Goal: Information Seeking & Learning: Learn about a topic

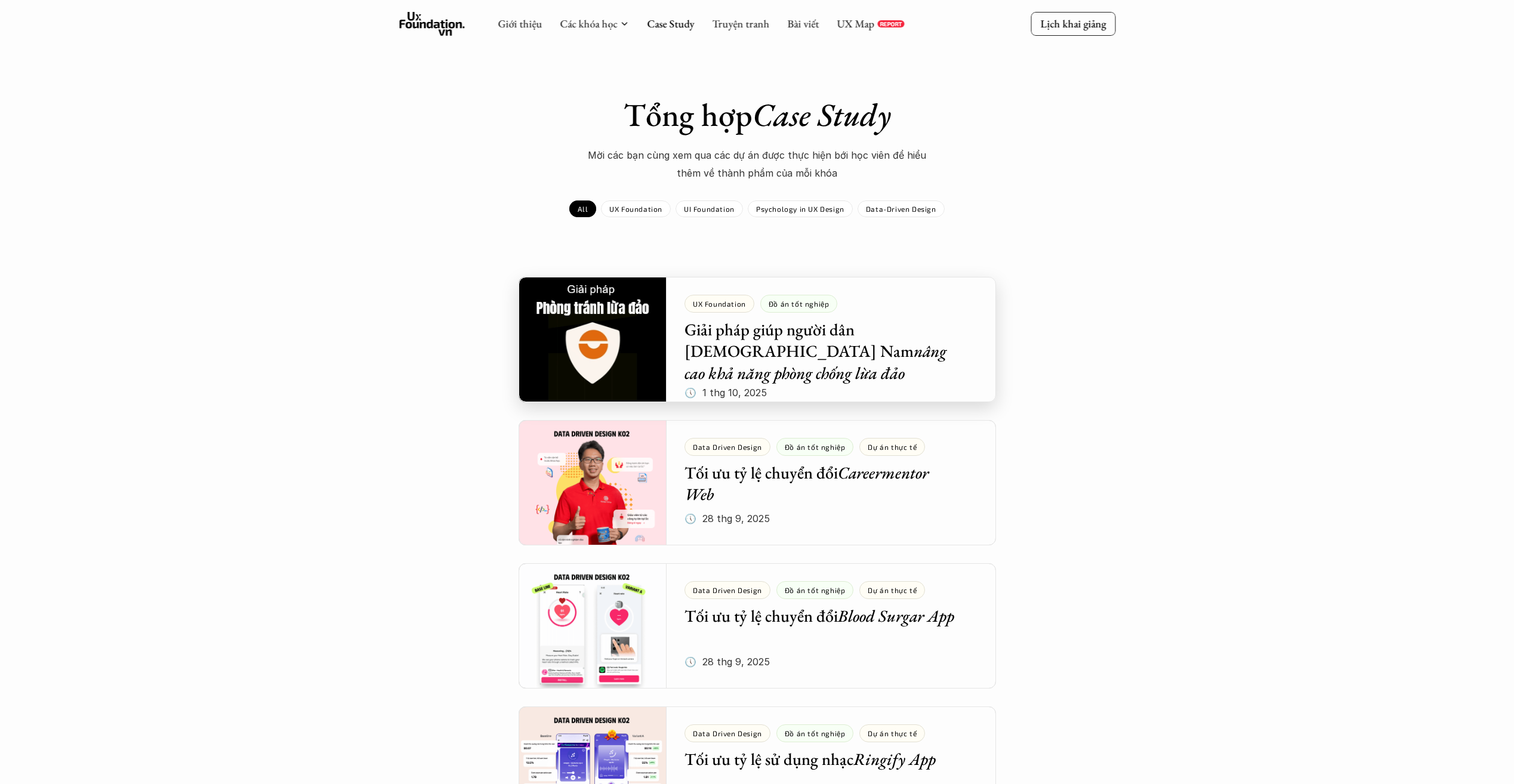
click at [799, 354] on div at bounding box center [757, 339] width 477 height 125
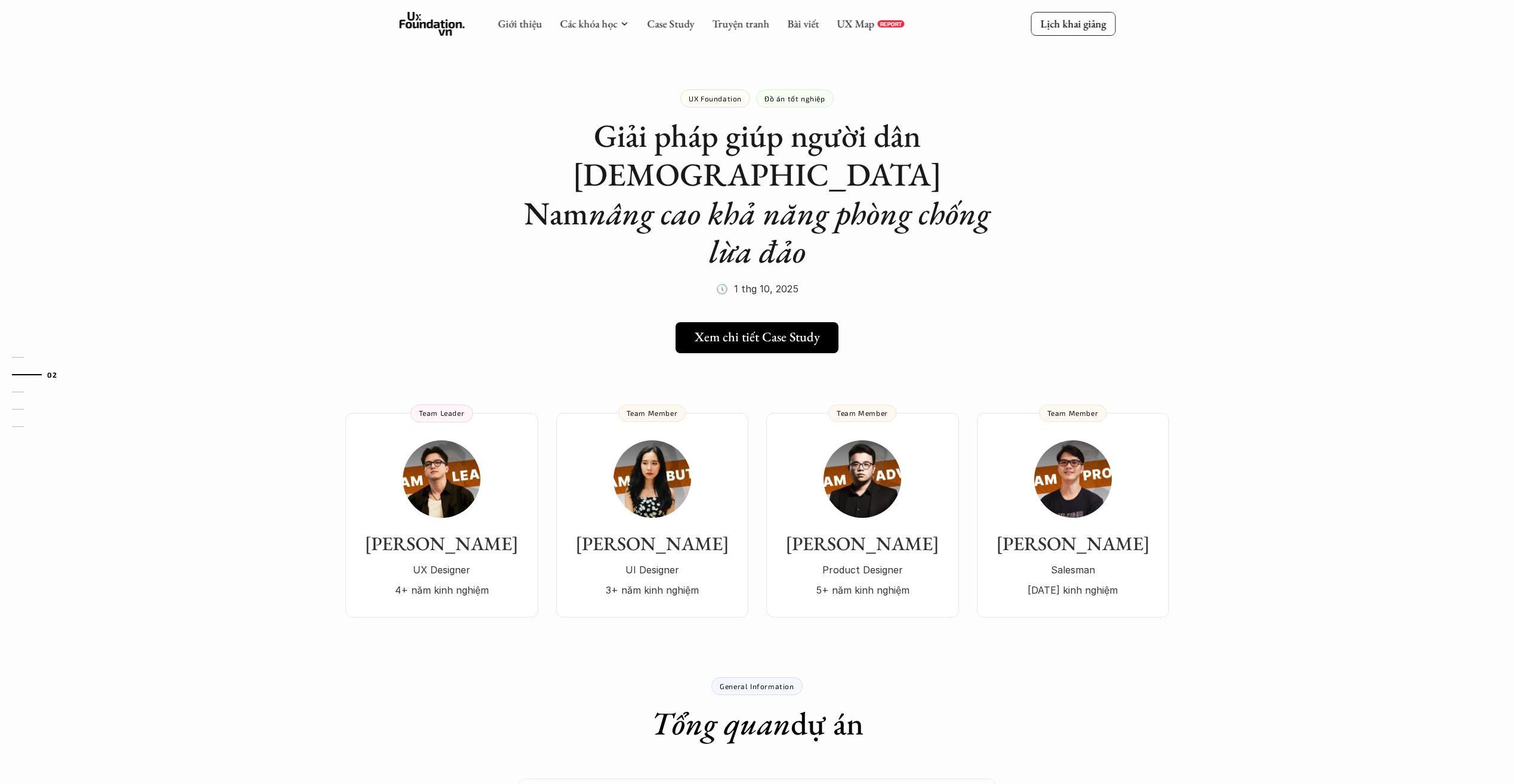
click at [660, 36] on div "Giới thiệu Các khóa học Case Study Truyện tranh Bài viết UX Map REPORT Lịch kha…" at bounding box center [757, 24] width 1514 height 48
click at [670, 32] on div "Giới thiệu Các khóa học Case Study Truyện tranh Bài viết UX Map REPORT" at bounding box center [700, 23] width 406 height 24
click at [673, 29] on link "Case Study" at bounding box center [670, 23] width 47 height 14
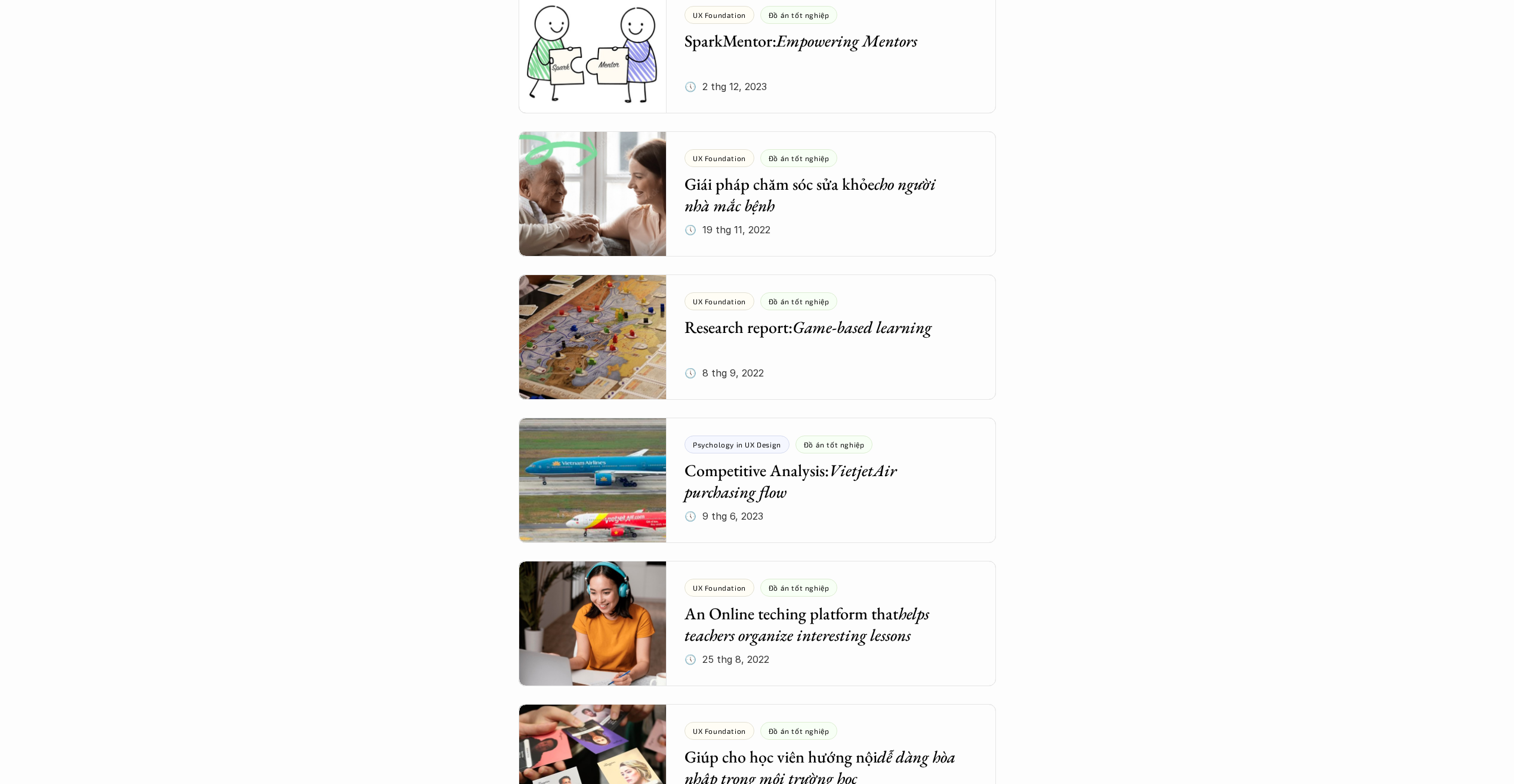
scroll to position [4445, 0]
